Goal: Transaction & Acquisition: Purchase product/service

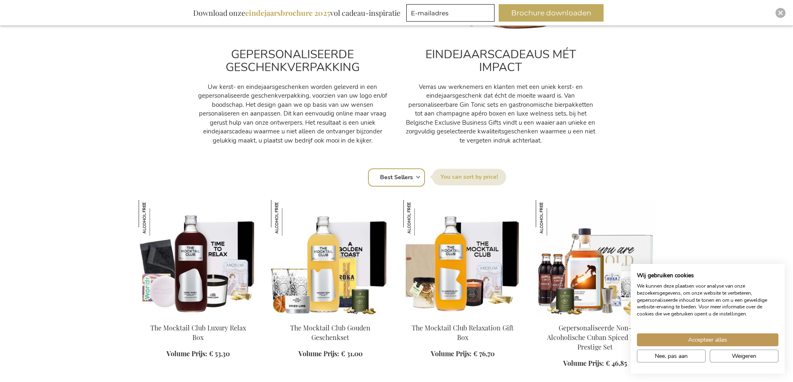
scroll to position [458, 0]
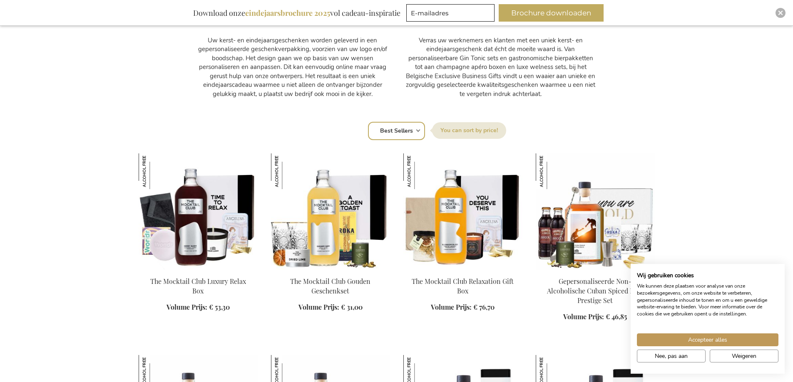
click at [416, 132] on select "Positie Best Sellers Meest bekeken Nieuw Biggest Saving Price: low to high Pric…" at bounding box center [396, 131] width 57 height 18
click at [414, 133] on select "Positie Best Sellers Meest bekeken Nieuw Biggest Saving Price: low to high Pric…" at bounding box center [396, 131] width 57 height 18
select select "price_desc"
click at [368, 122] on select "Positie Best Sellers Meest bekeken Nieuw Biggest Saving Price: low to high Pric…" at bounding box center [396, 131] width 57 height 18
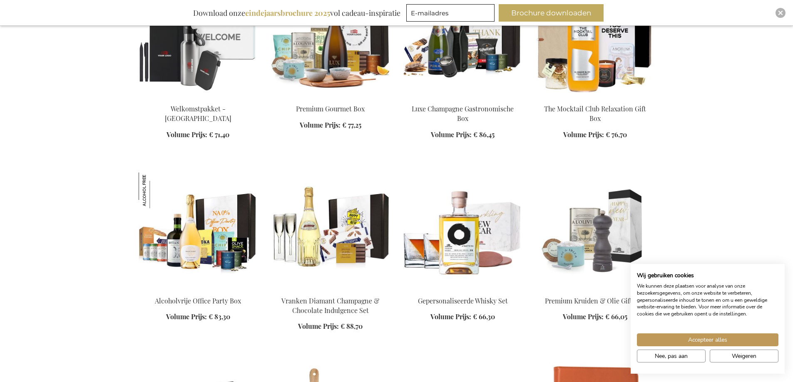
scroll to position [1082, 0]
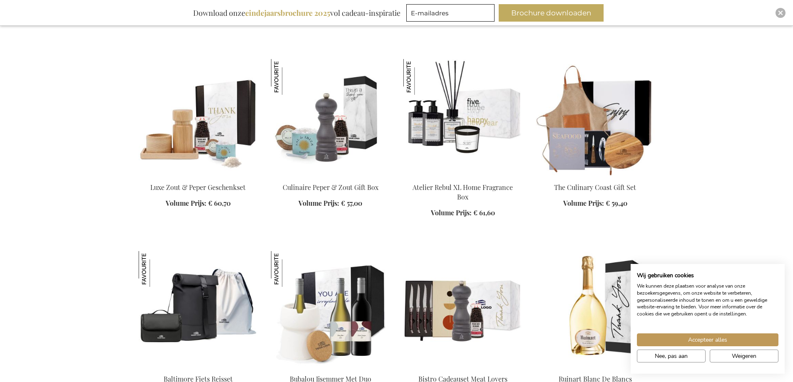
scroll to position [1539, 0]
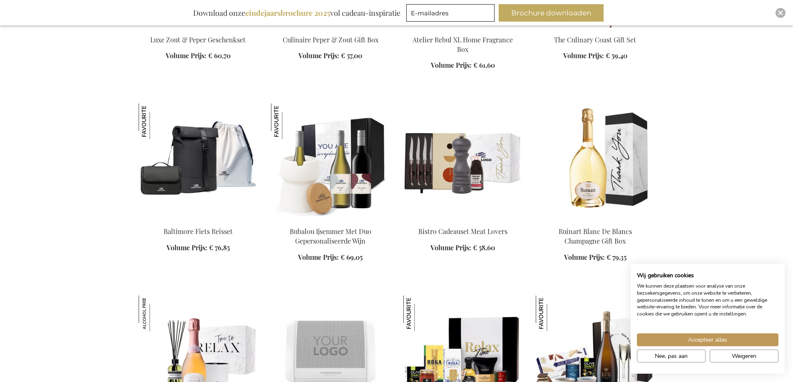
scroll to position [1664, 0]
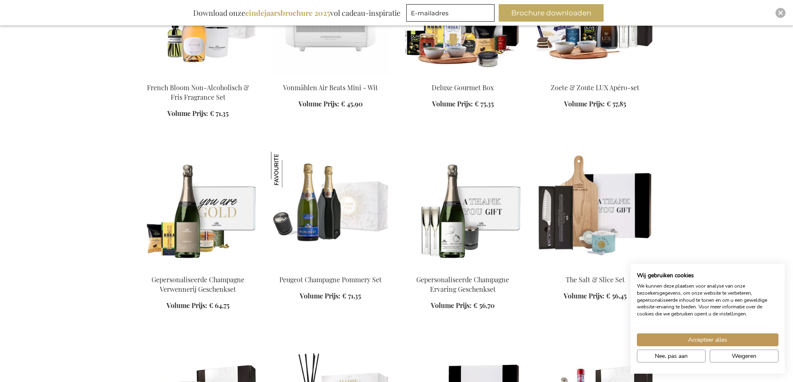
scroll to position [2122, 0]
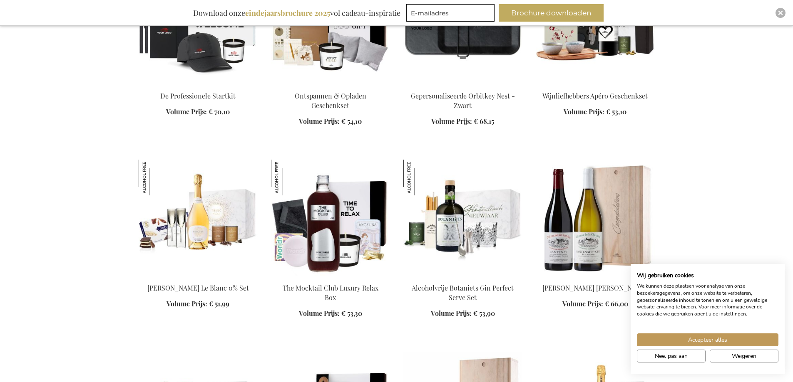
scroll to position [2704, 0]
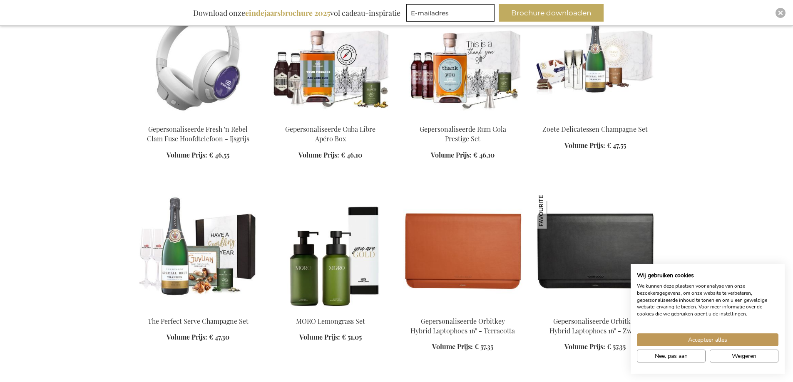
scroll to position [3328, 0]
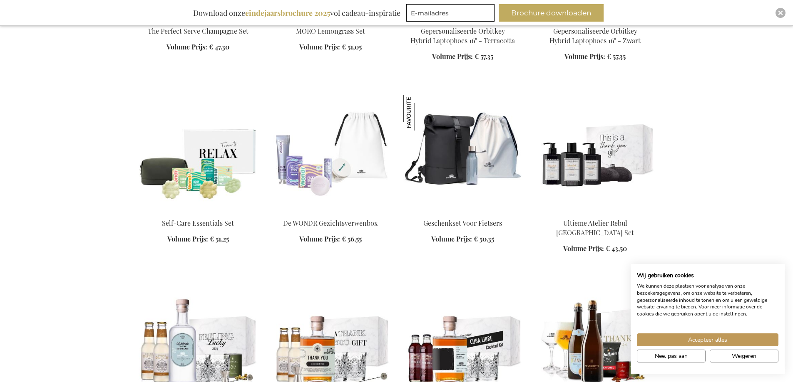
scroll to position [3661, 0]
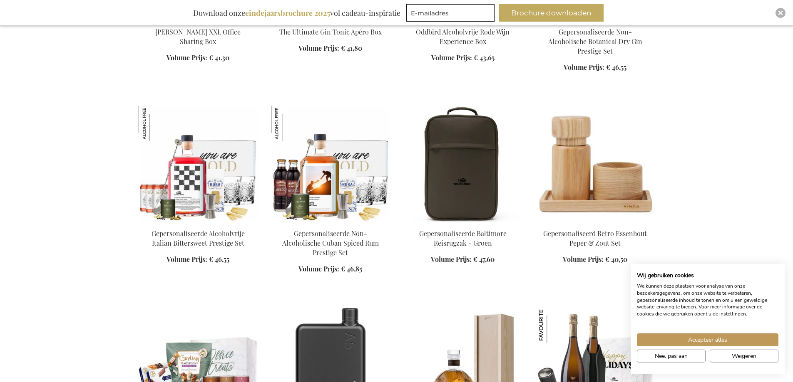
scroll to position [4285, 0]
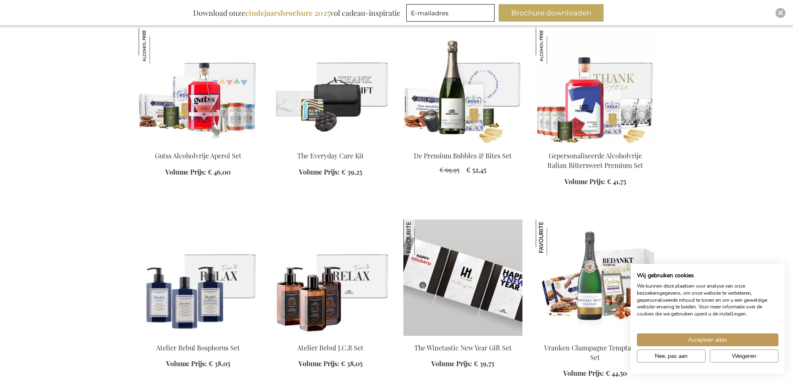
scroll to position [5700, 0]
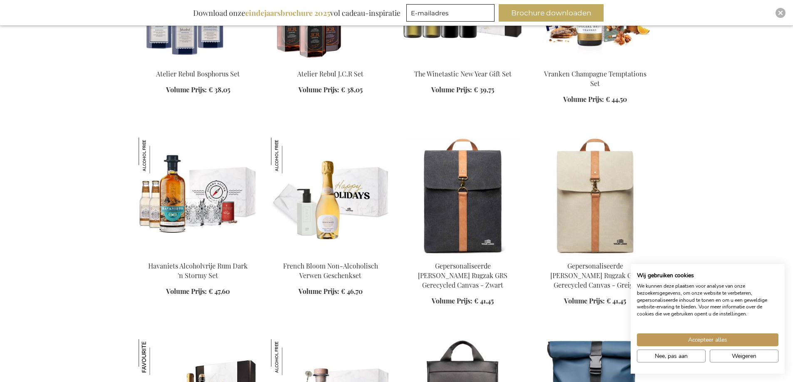
scroll to position [5908, 0]
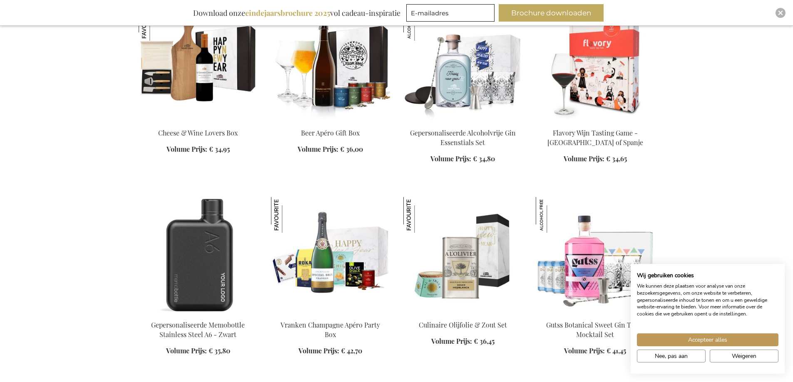
scroll to position [6657, 0]
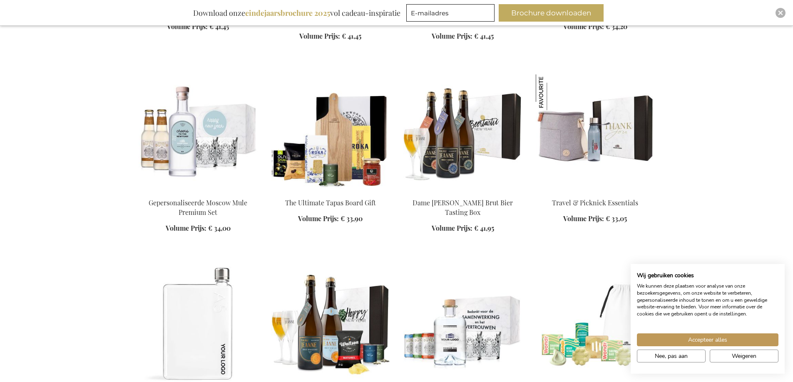
scroll to position [7156, 0]
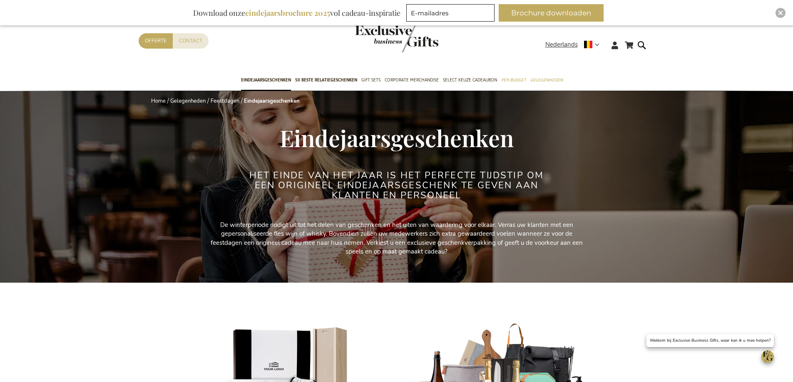
select select "price_desc"
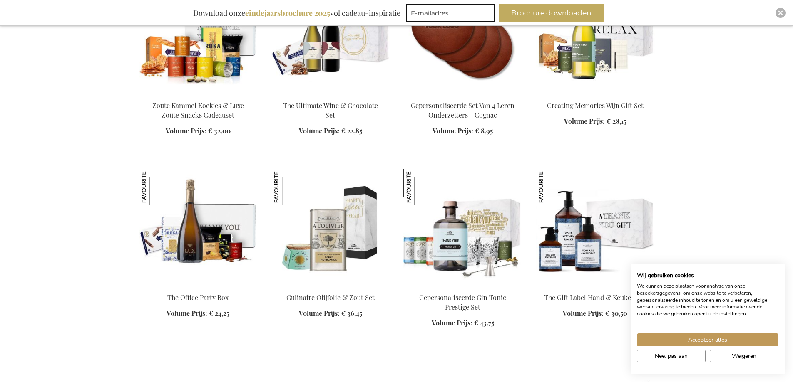
scroll to position [1331, 0]
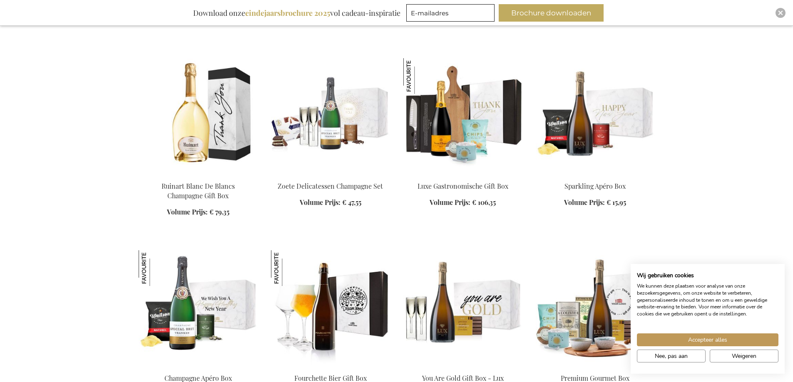
scroll to position [1914, 0]
